Goal: Transaction & Acquisition: Purchase product/service

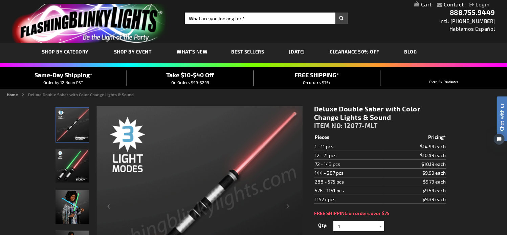
click at [355, 126] on span "12077-MLT" at bounding box center [361, 126] width 34 height 8
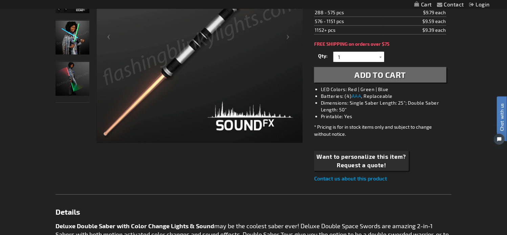
scroll to position [339, 0]
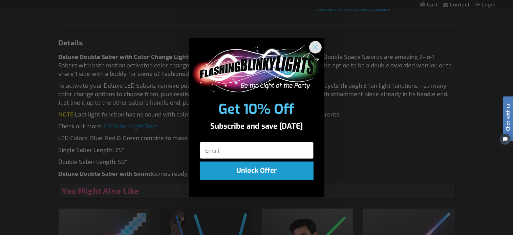
drag, startPoint x: 316, startPoint y: 47, endPoint x: 274, endPoint y: 27, distance: 46.8
click at [316, 47] on icon "Close dialog" at bounding box center [315, 47] width 5 height 5
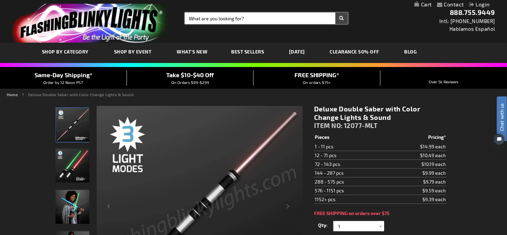
click at [201, 19] on input "Search" at bounding box center [266, 19] width 163 height 12
type input "12159-bl"
click at [335, 13] on button "Search" at bounding box center [341, 19] width 13 height 12
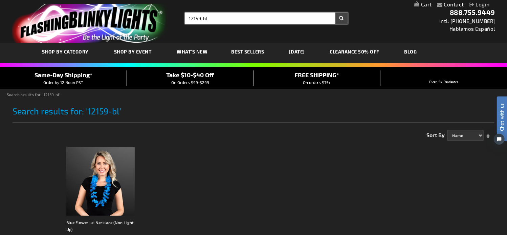
drag, startPoint x: 203, startPoint y: 17, endPoint x: 227, endPoint y: 19, distance: 24.5
click at [227, 19] on input "12159-bl" at bounding box center [266, 19] width 163 height 12
type input "12159-rwb"
click at [335, 13] on button "Search" at bounding box center [341, 19] width 13 height 12
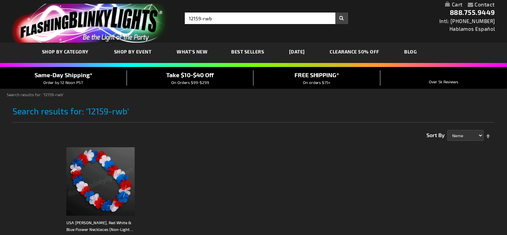
click at [111, 189] on img at bounding box center [100, 181] width 68 height 68
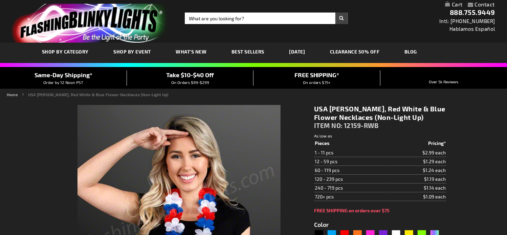
type input "5643"
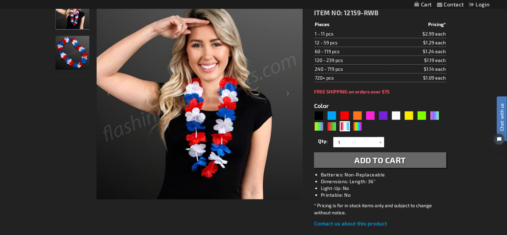
click at [77, 59] on img "Red White & Blue Lei Necklace" at bounding box center [73, 53] width 34 height 34
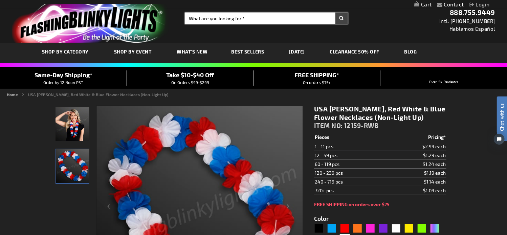
click at [207, 18] on input "Search" at bounding box center [266, 19] width 163 height 12
type input "12085-rwb"
click at [335, 13] on button "Search" at bounding box center [341, 19] width 13 height 12
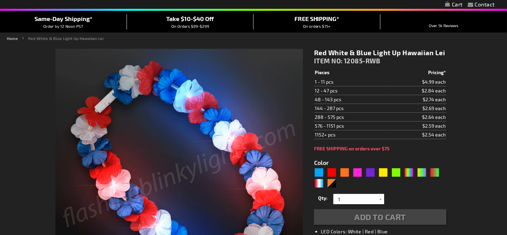
type input "5643"
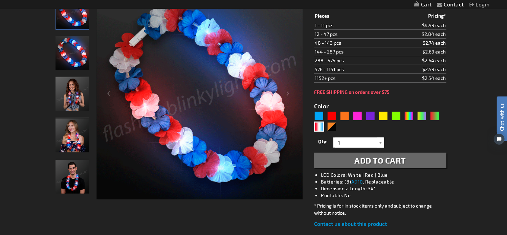
click at [80, 134] on img "Woman wearing Red White & Blue Light Up Hawaiian Lei" at bounding box center [73, 135] width 34 height 34
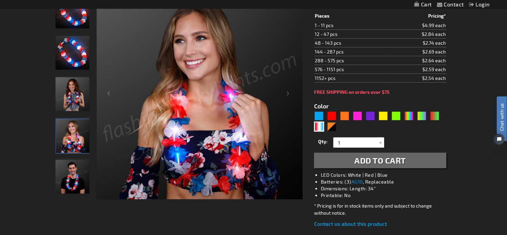
click at [69, 178] on img "Man wearing Red White & Blue Light Up Hawaiian Lei" at bounding box center [73, 177] width 34 height 34
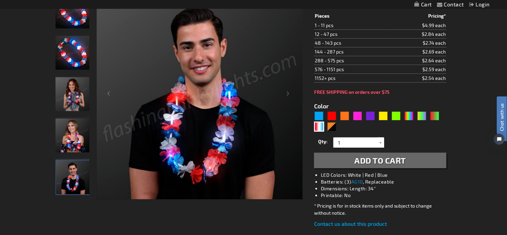
click at [69, 142] on img "Woman wearing Red White & Blue Light Up Hawaiian Lei" at bounding box center [73, 135] width 34 height 34
